Goal: Transaction & Acquisition: Purchase product/service

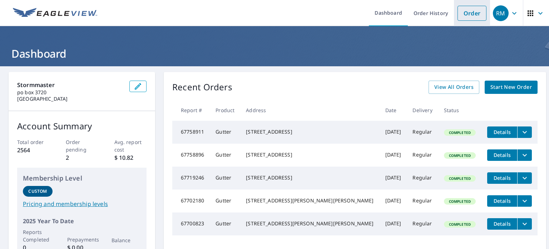
click at [464, 12] on link "Order" at bounding box center [472, 13] width 29 height 15
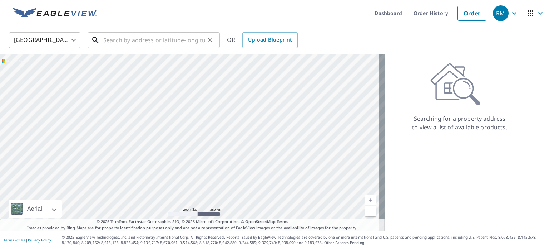
click at [147, 40] on input "text" at bounding box center [154, 40] width 102 height 20
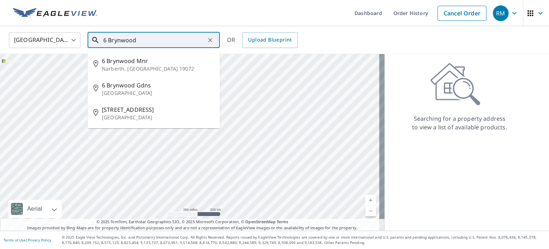
click at [147, 40] on input "6 Brynwood" at bounding box center [154, 40] width 102 height 20
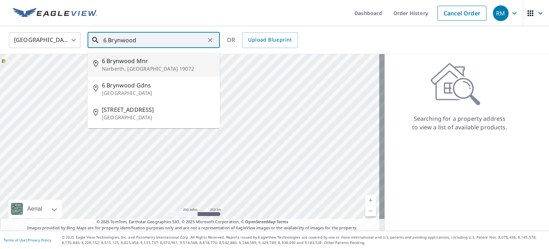
click at [148, 62] on span "6 Brynwood Mnr" at bounding box center [158, 61] width 112 height 9
type input "[STREET_ADDRESS]"
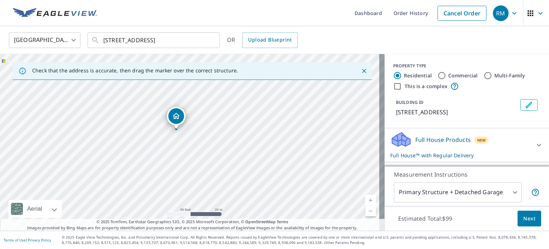
scroll to position [36, 0]
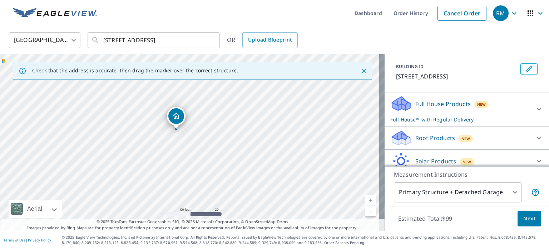
click at [433, 137] on p "Roof Products" at bounding box center [436, 137] width 40 height 9
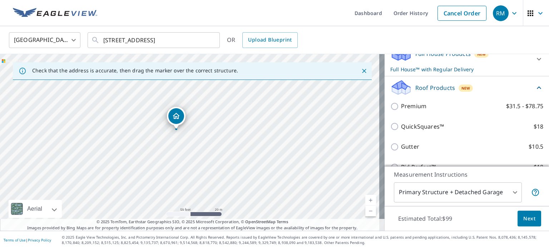
scroll to position [107, 0]
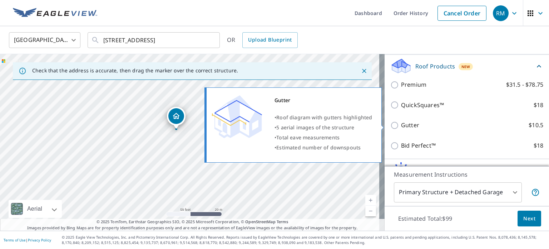
click at [404, 127] on p "Gutter" at bounding box center [410, 125] width 18 height 9
click at [401, 127] on input "Gutter $10.5" at bounding box center [396, 125] width 11 height 9
checkbox input "true"
checkbox input "false"
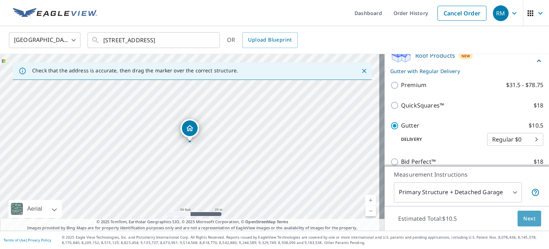
click at [524, 214] on span "Next" at bounding box center [530, 218] width 12 height 9
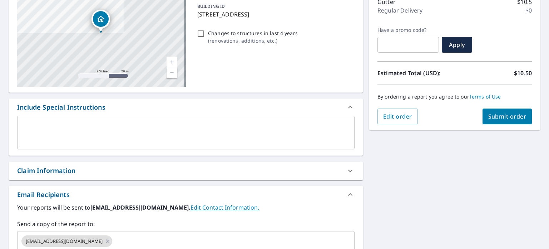
scroll to position [107, 0]
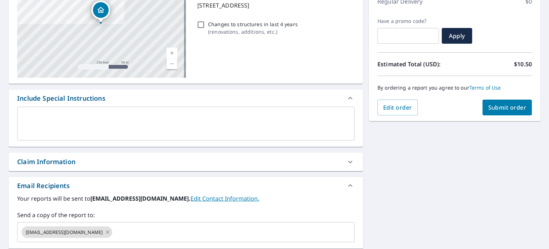
click at [492, 107] on span "Submit order" at bounding box center [508, 107] width 38 height 8
